Goal: Transaction & Acquisition: Purchase product/service

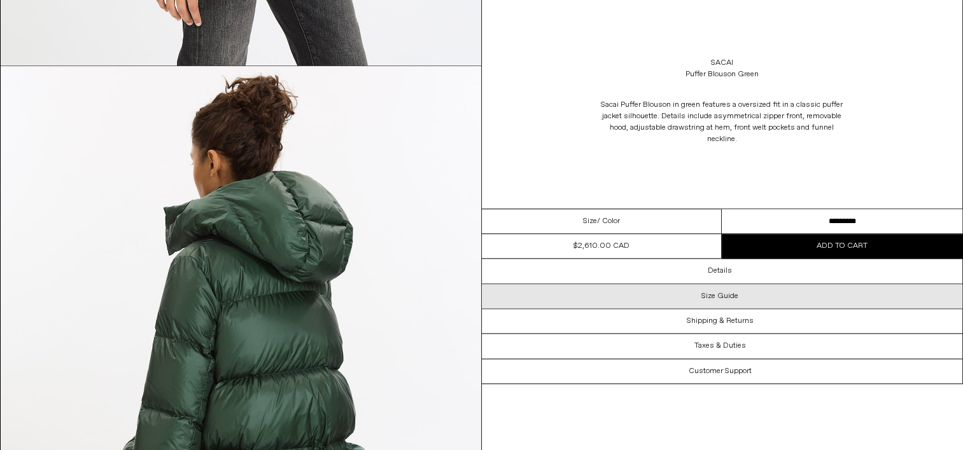
scroll to position [1400, 0]
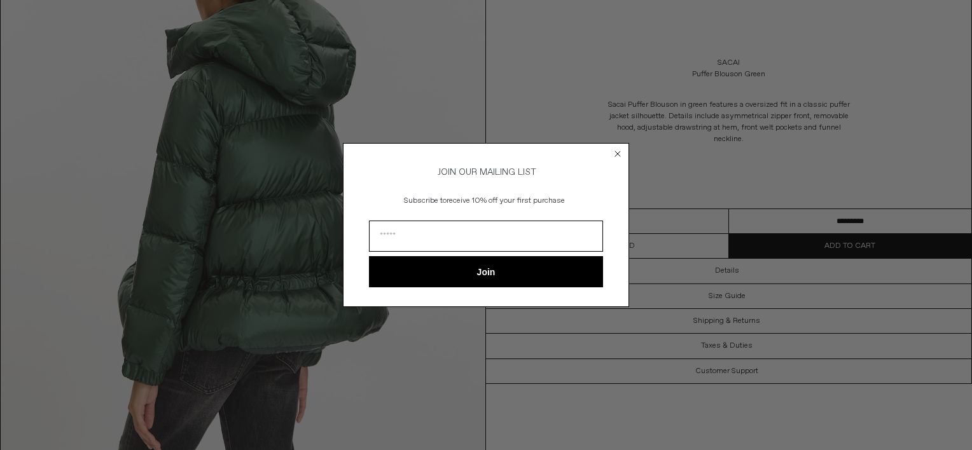
click at [618, 151] on icon "Close dialog" at bounding box center [617, 153] width 5 height 5
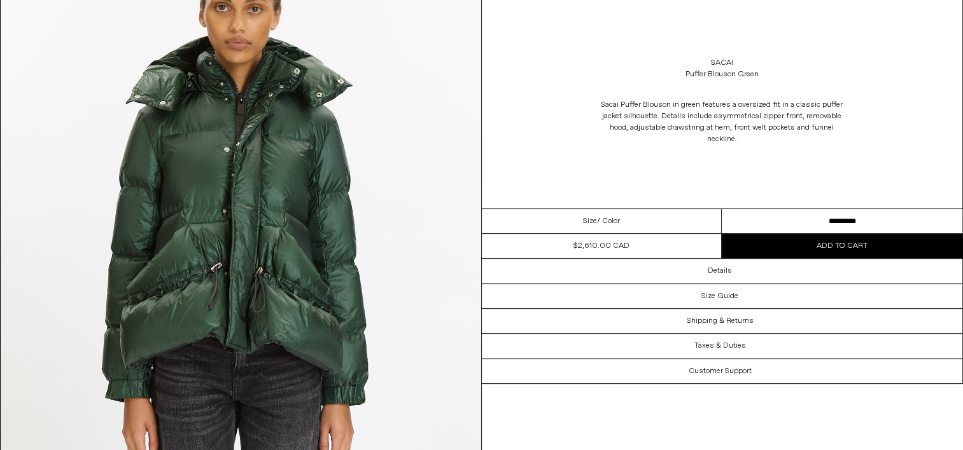
scroll to position [0, 0]
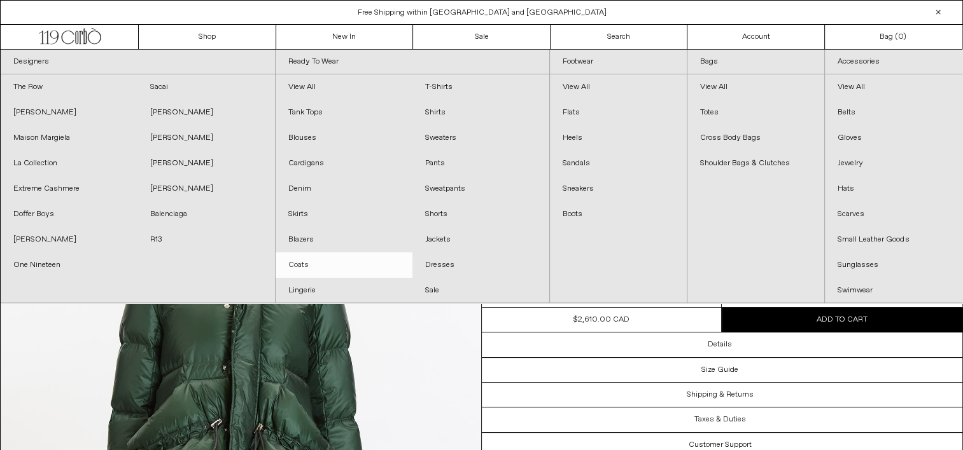
click at [298, 267] on link "Coats" at bounding box center [343, 265] width 137 height 25
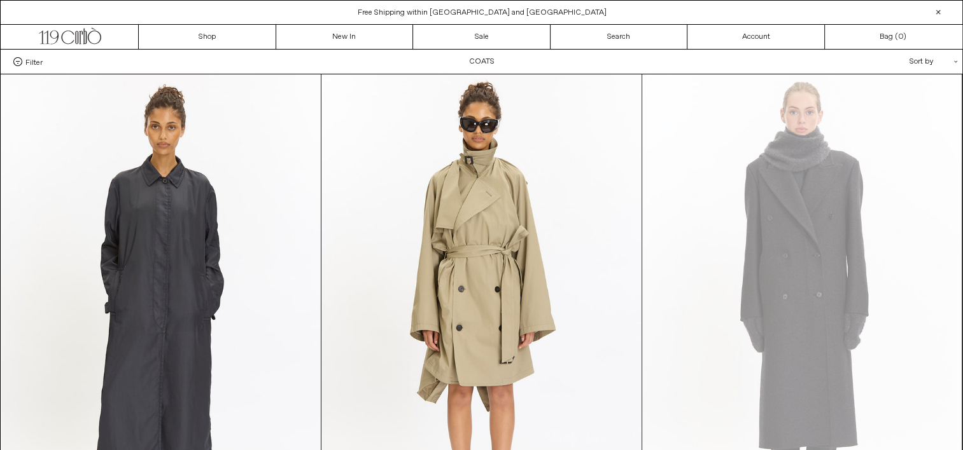
click at [955, 60] on icon ".cls-1{fill:#231f20}" at bounding box center [955, 61] width 3 height 3
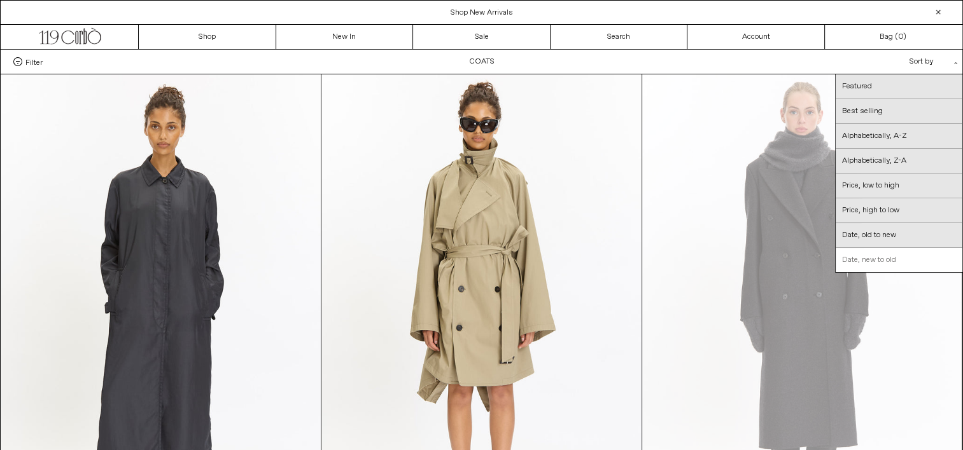
click at [874, 262] on link "Date, new to old" at bounding box center [898, 260] width 127 height 24
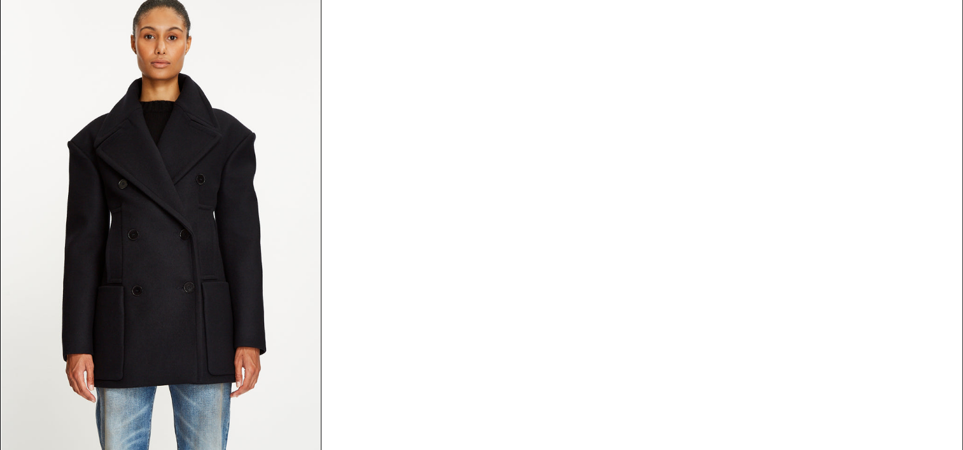
scroll to position [2777, 0]
